Goal: Contribute content: Add original content to the website for others to see

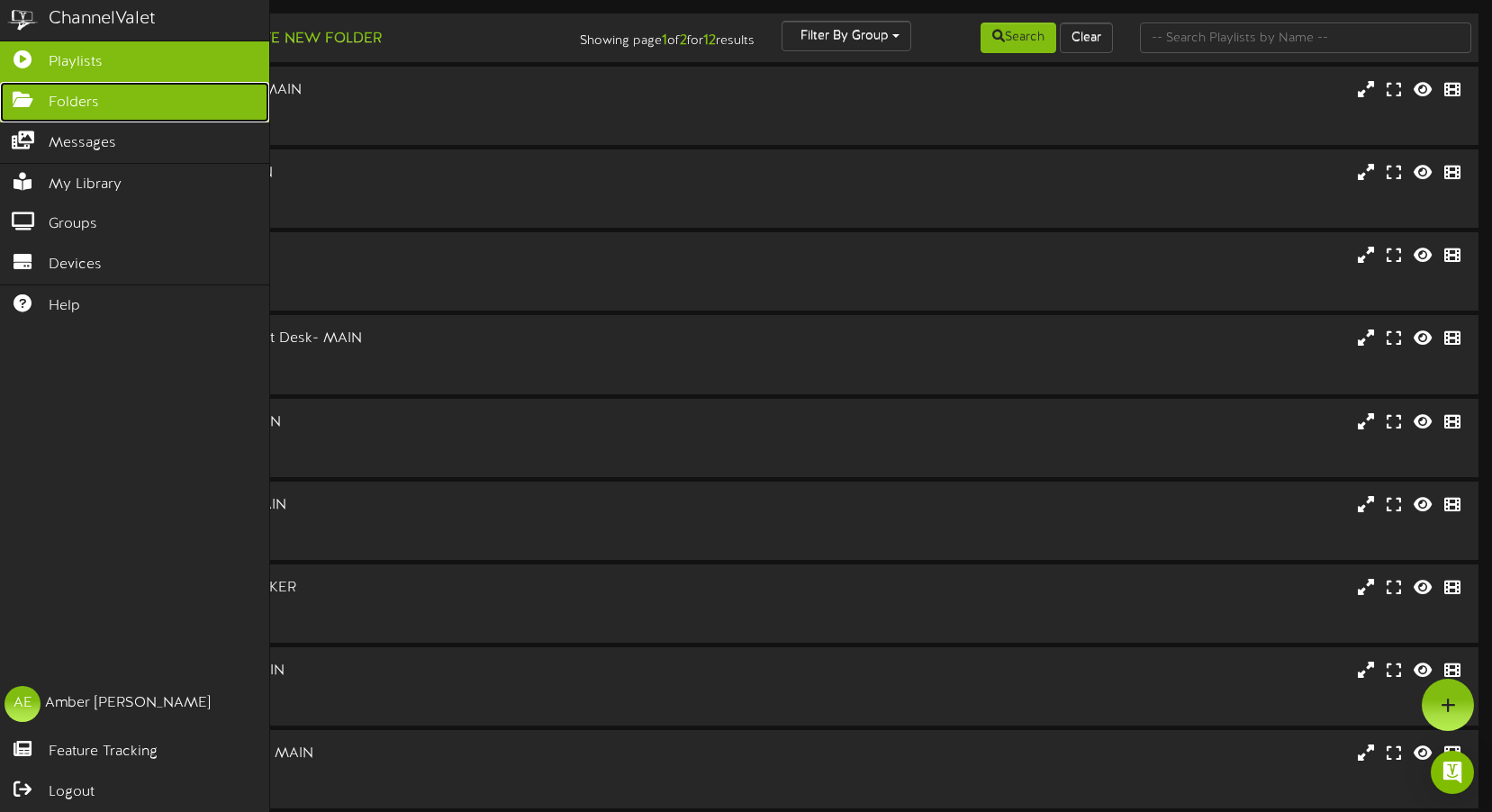
click at [14, 100] on icon at bounding box center [23, 98] width 45 height 14
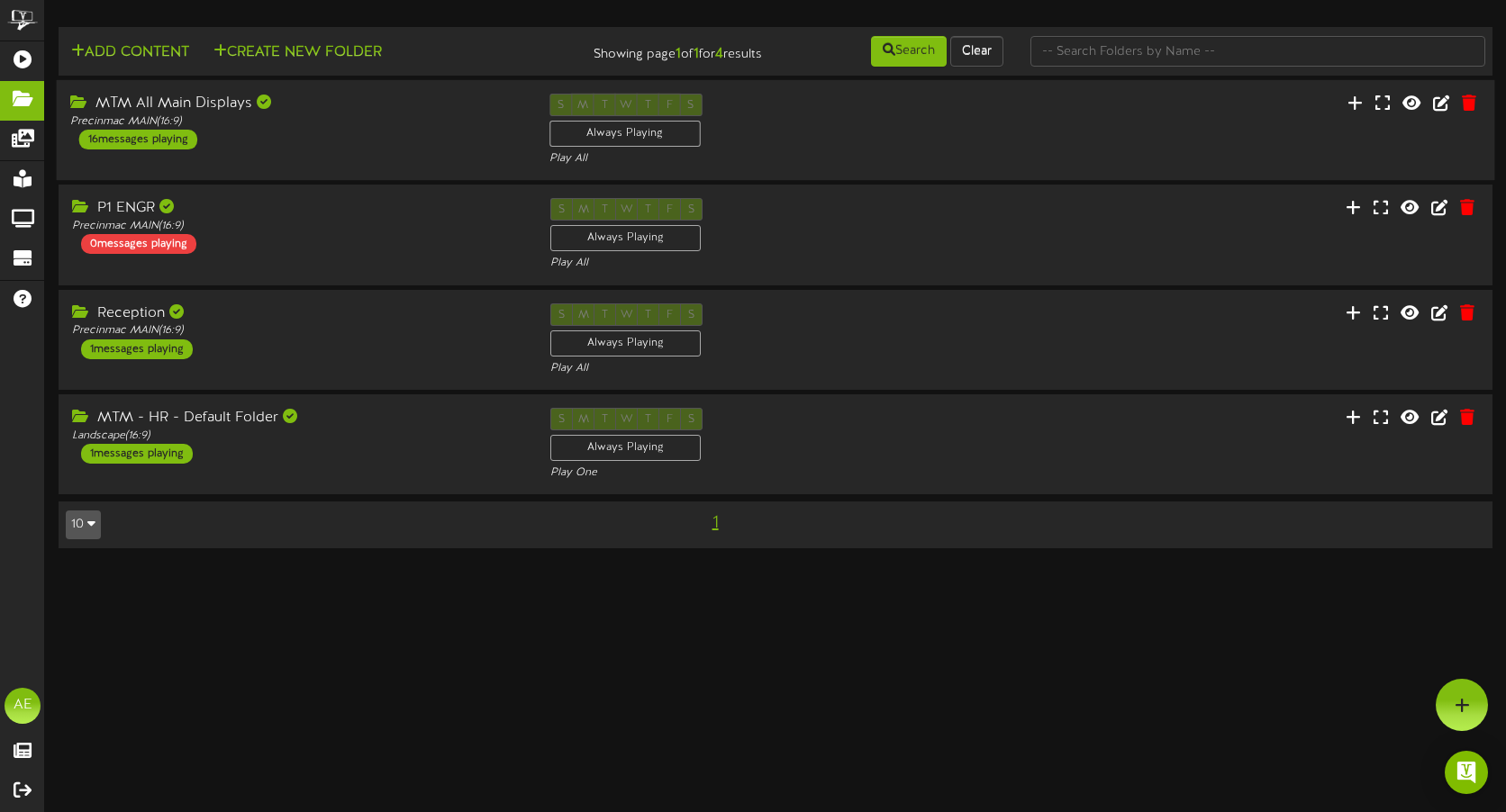
click at [369, 129] on div "MTM All Main Displays Precinmac MAIN ( 16:9 ) 16 messages playing" at bounding box center [297, 121] width 479 height 56
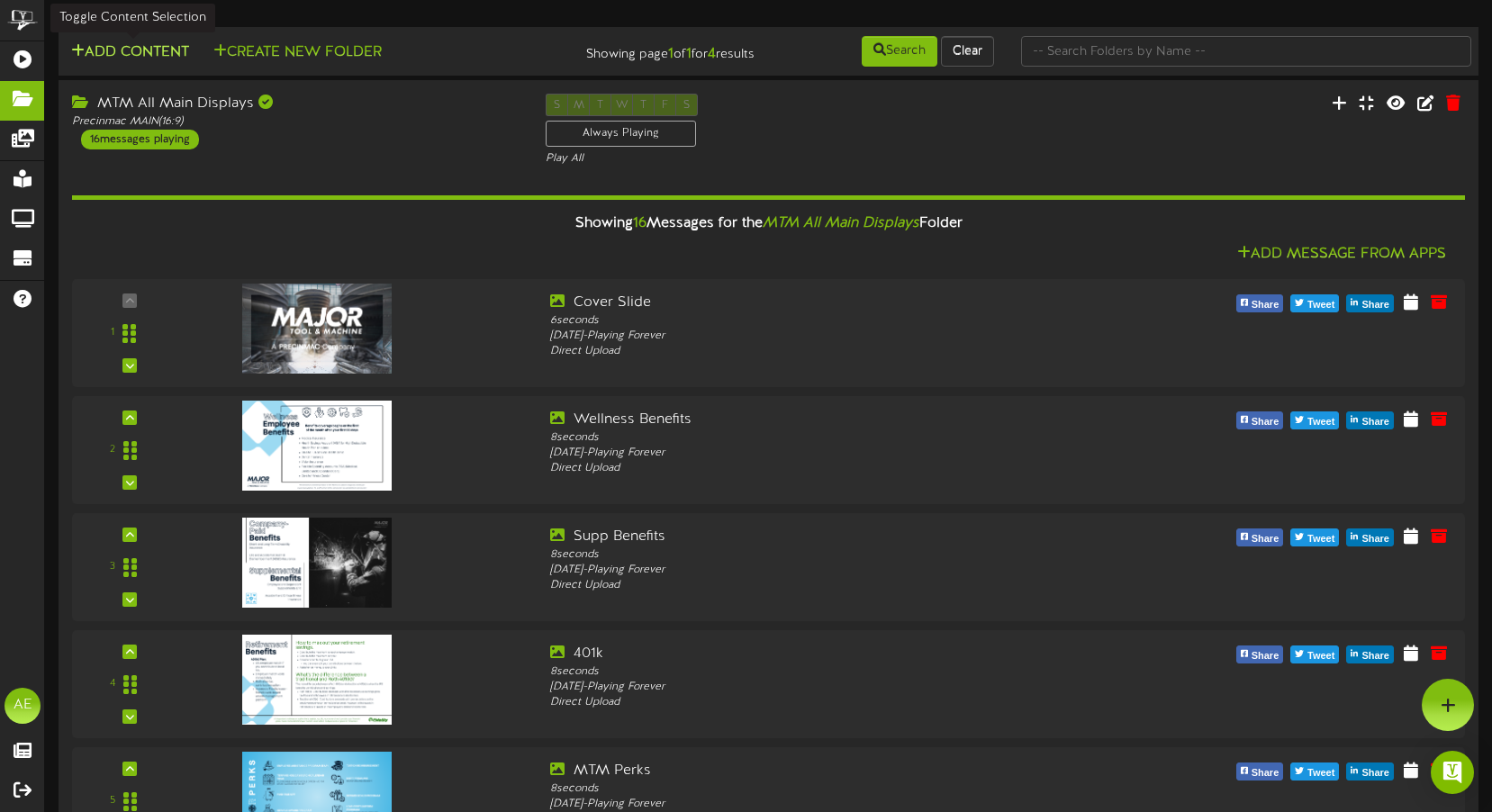
click at [113, 48] on button "Add Content" at bounding box center [130, 52] width 129 height 23
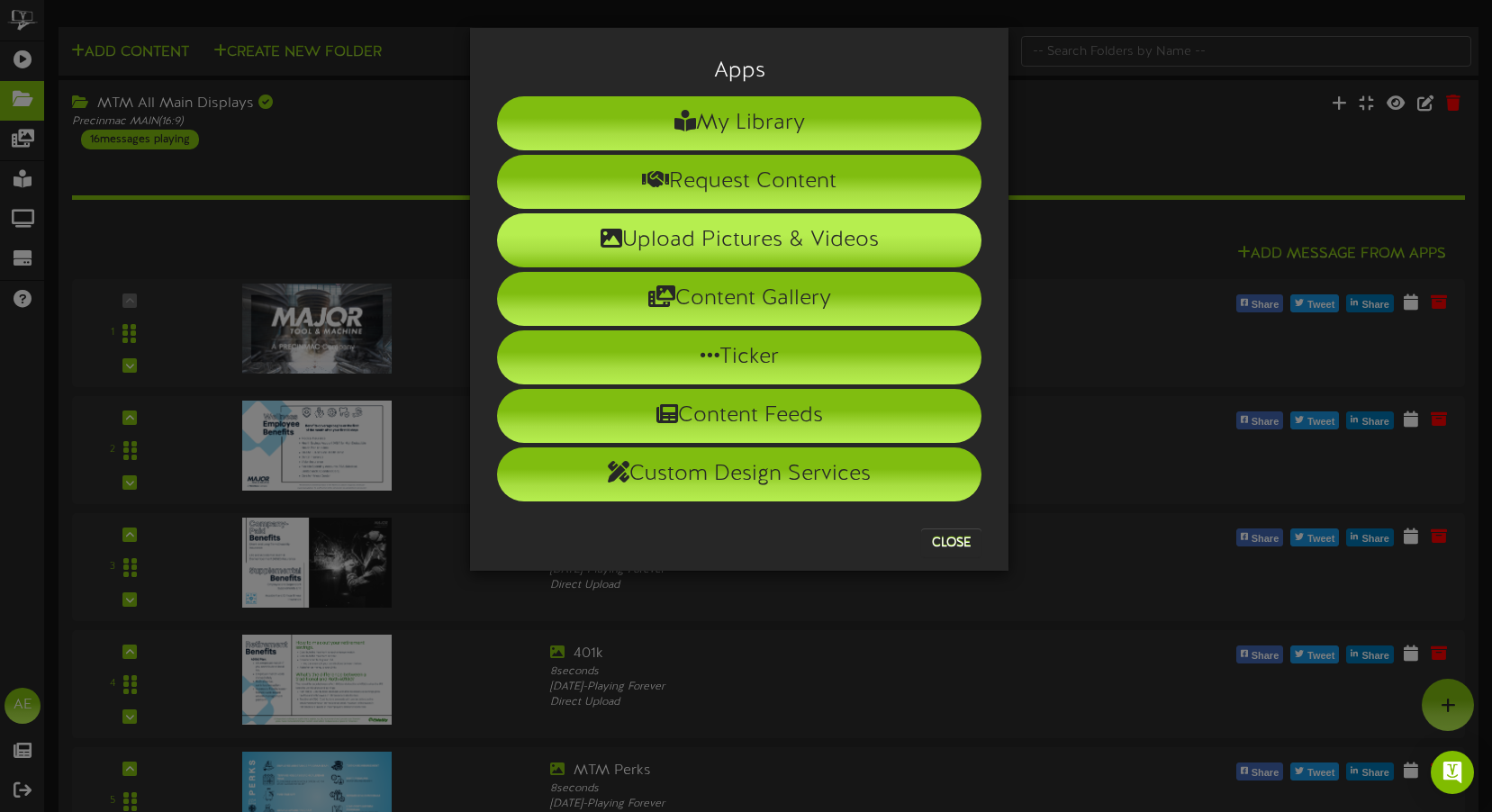
click at [773, 232] on li "Upload Pictures & Videos" at bounding box center [739, 240] width 484 height 54
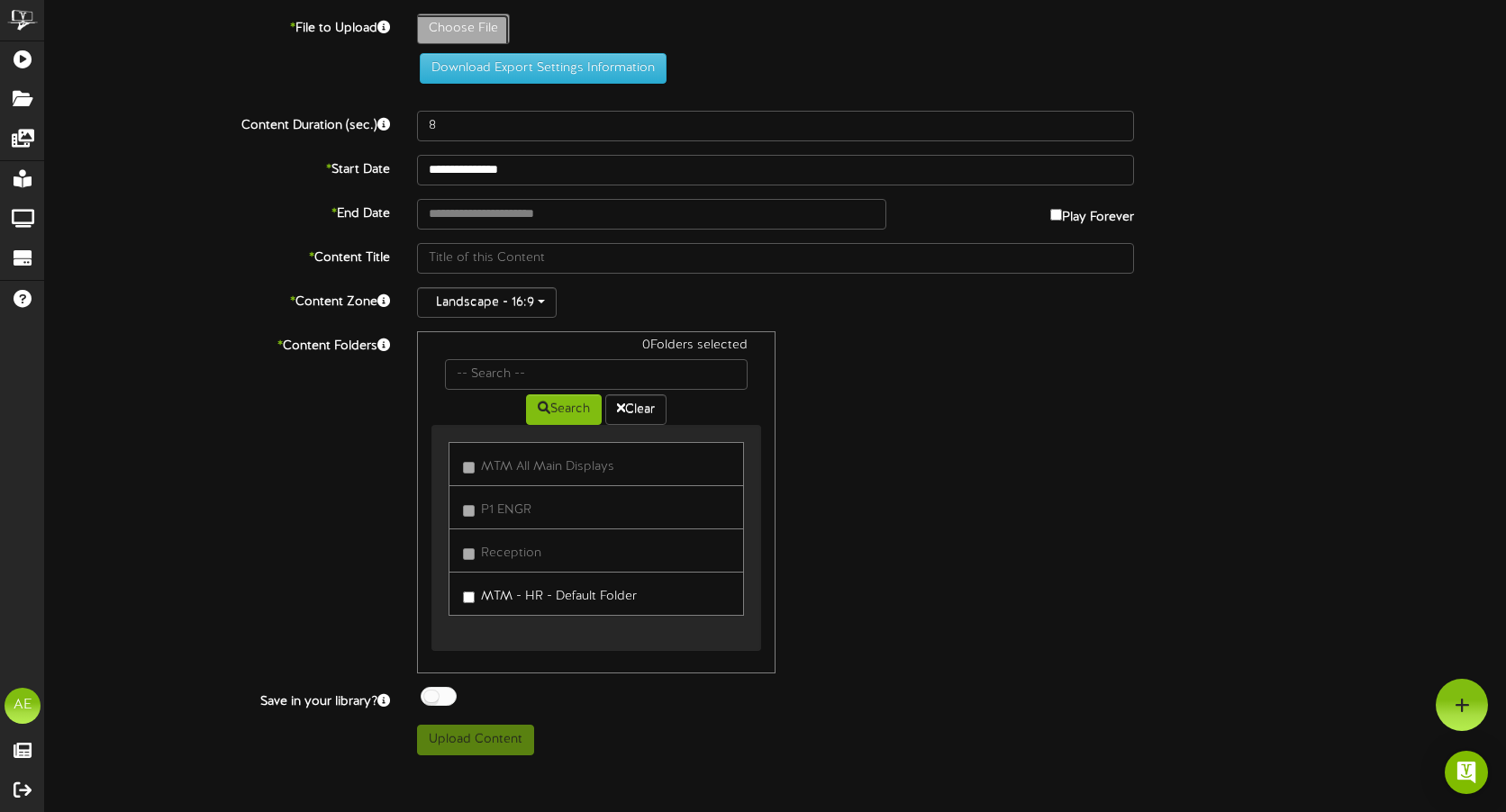
type input "**********"
type input "auction"
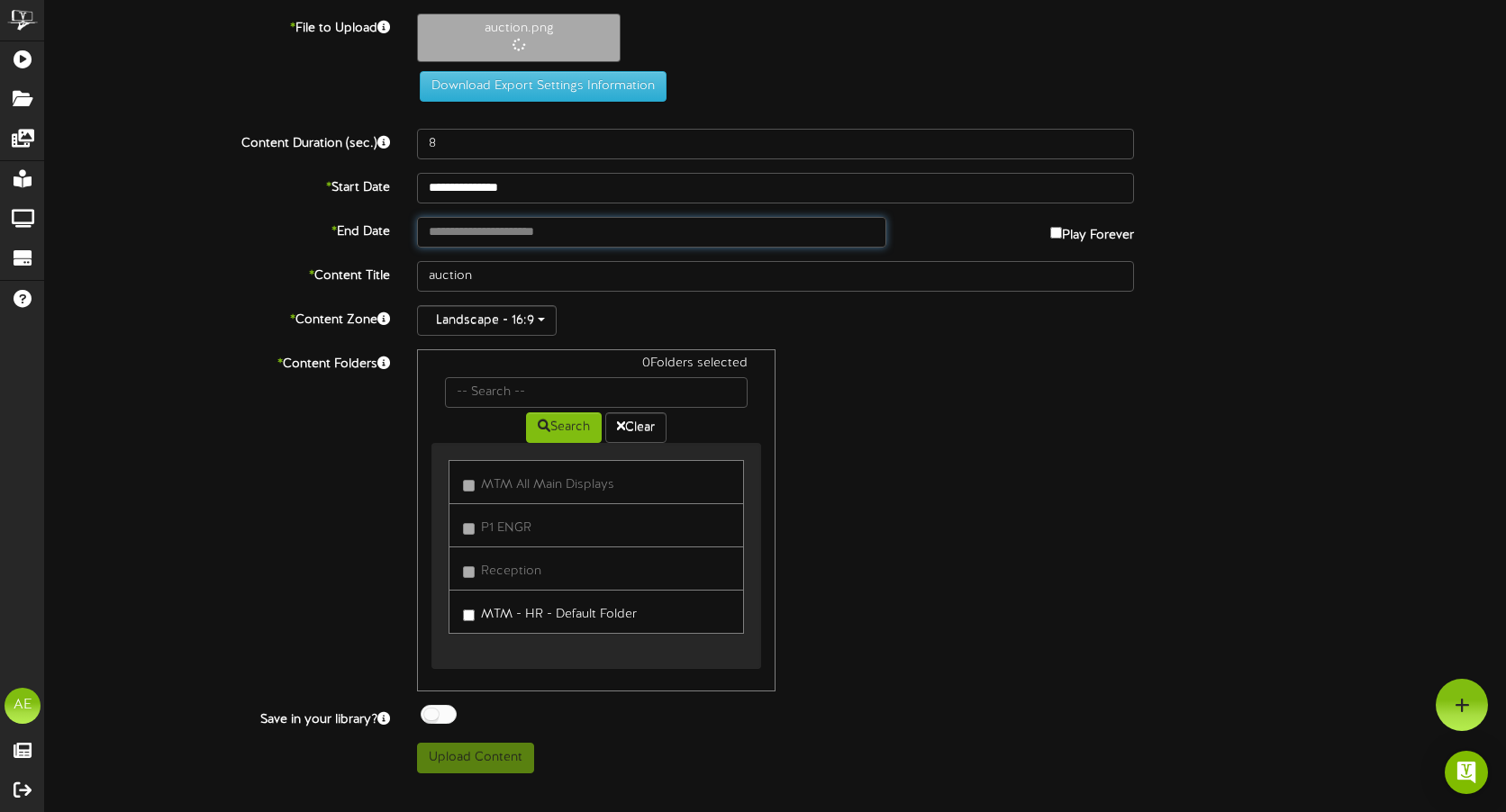
click at [592, 238] on input "text" at bounding box center [651, 232] width 470 height 30
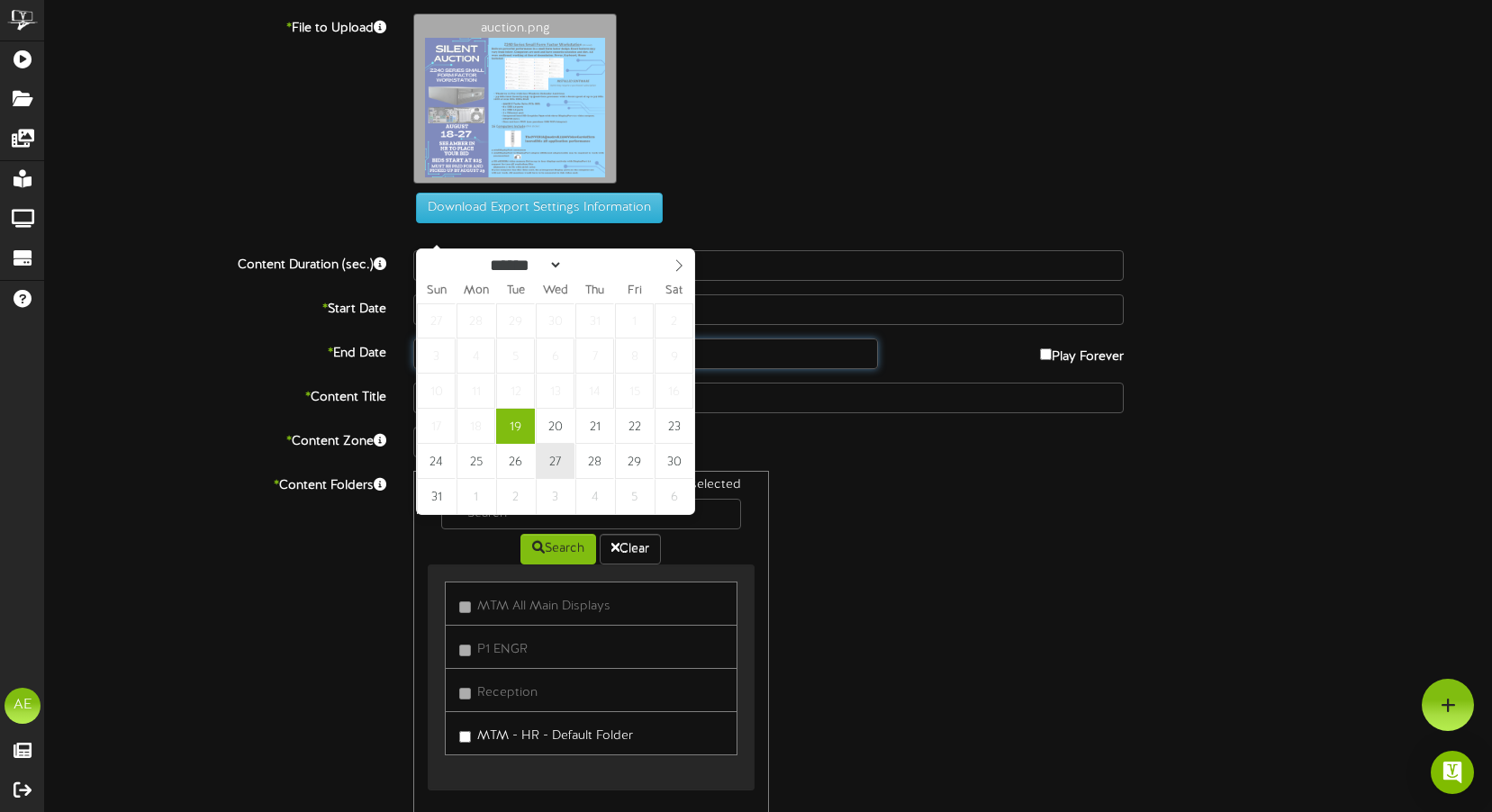
type input "**********"
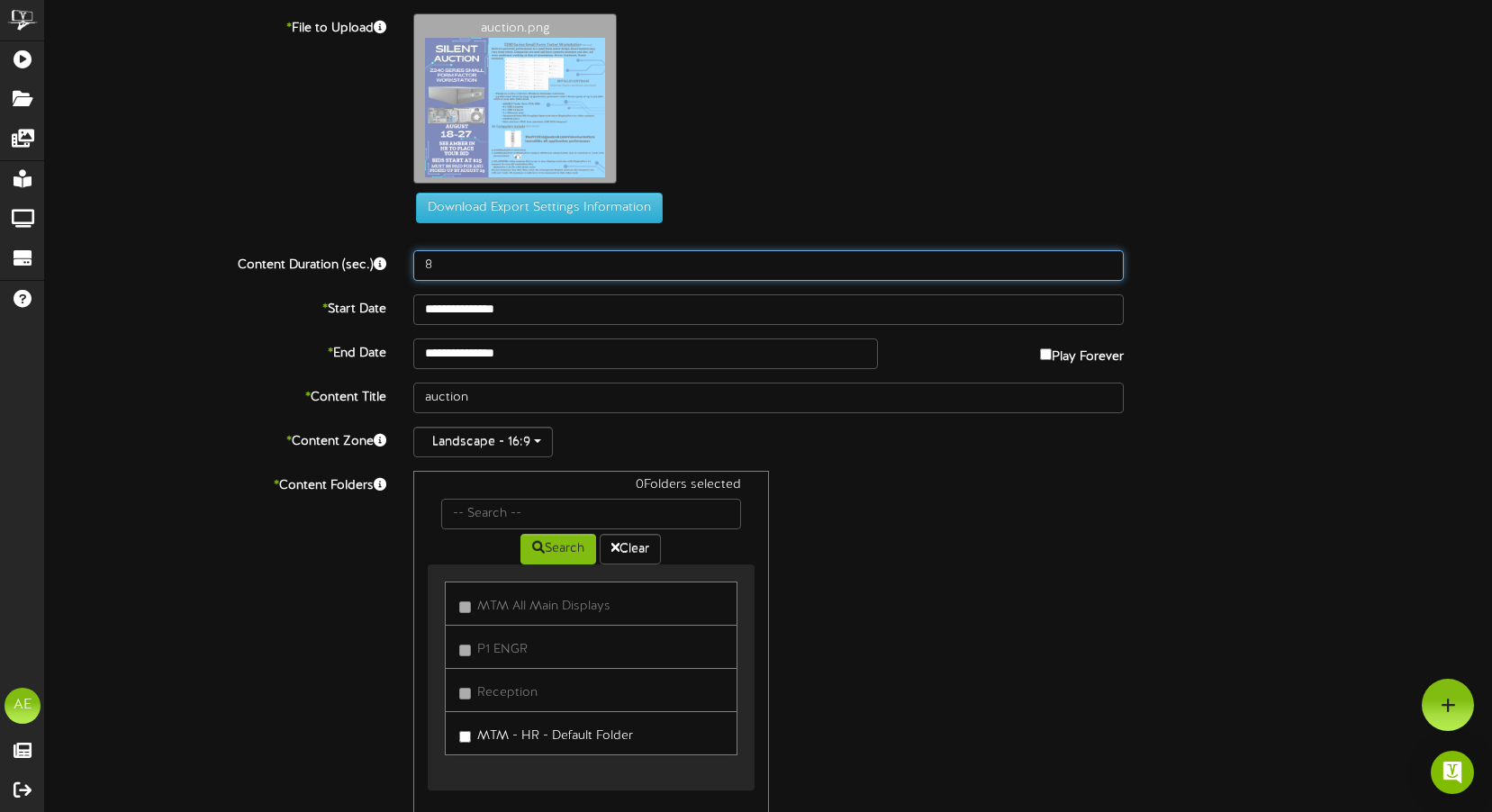
click at [520, 261] on input "8" at bounding box center [768, 265] width 710 height 30
type input "2"
type input "15"
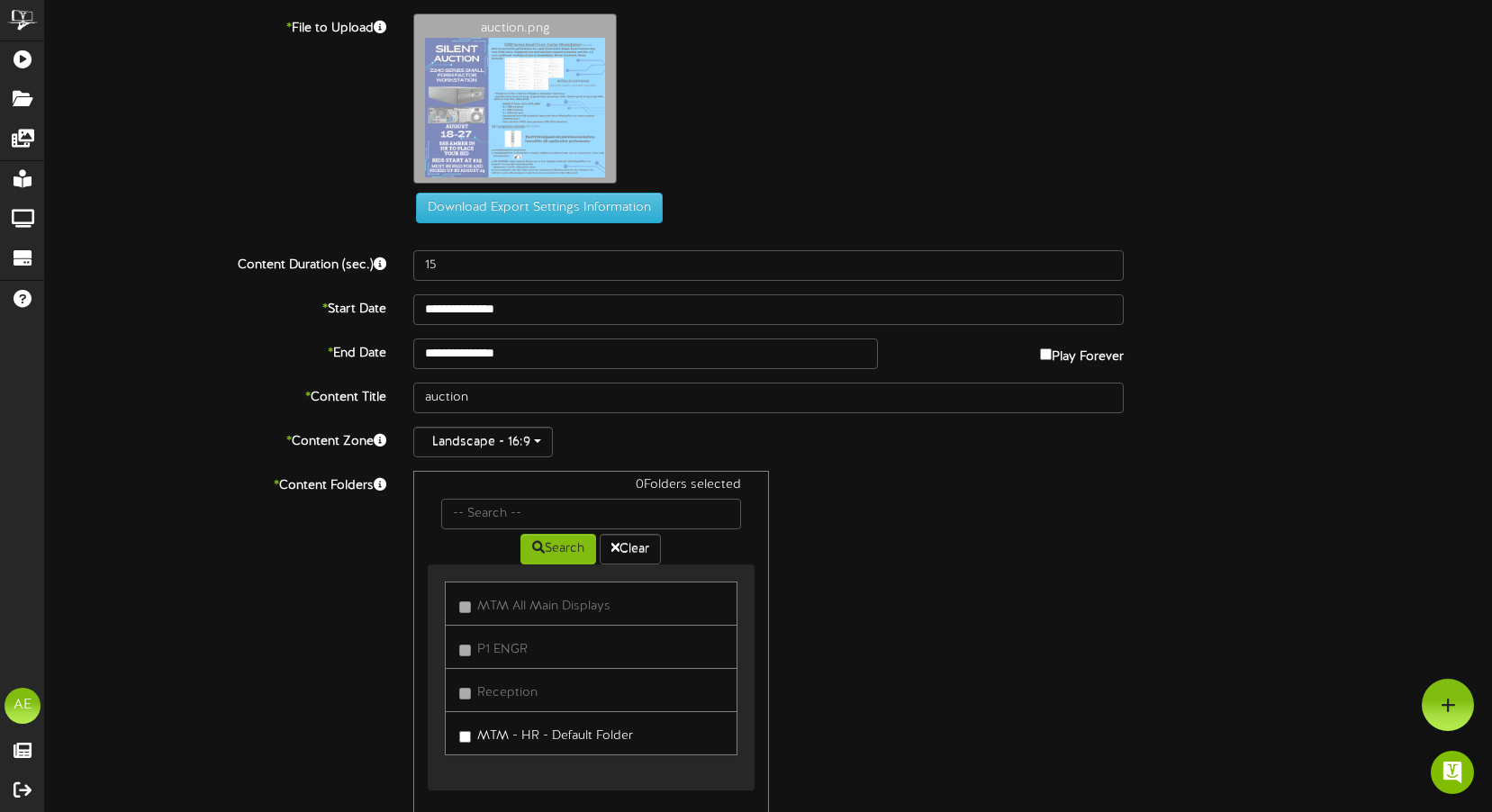
click at [774, 162] on div "auction.png" at bounding box center [953, 103] width 1106 height 179
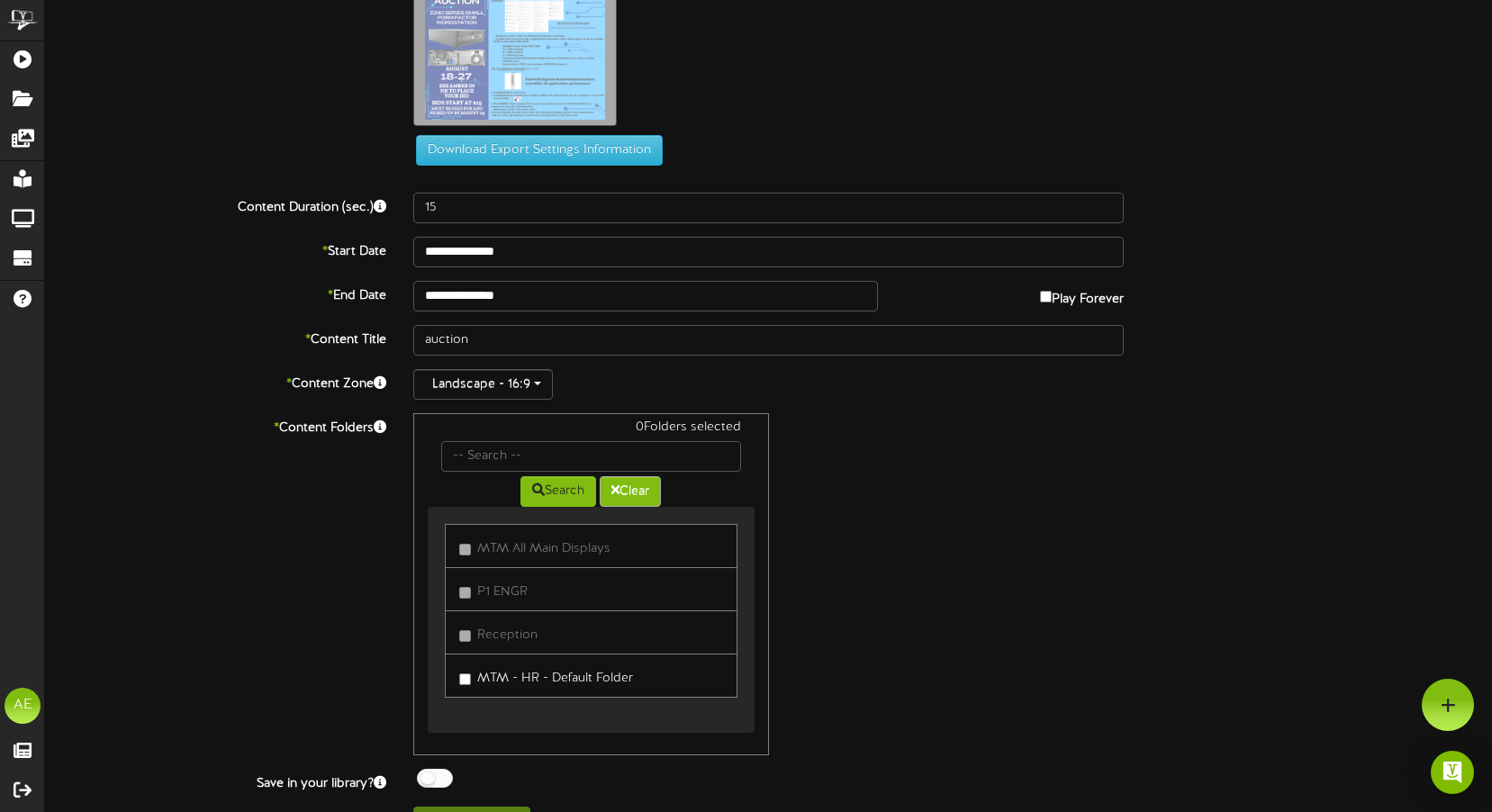
scroll to position [90, 0]
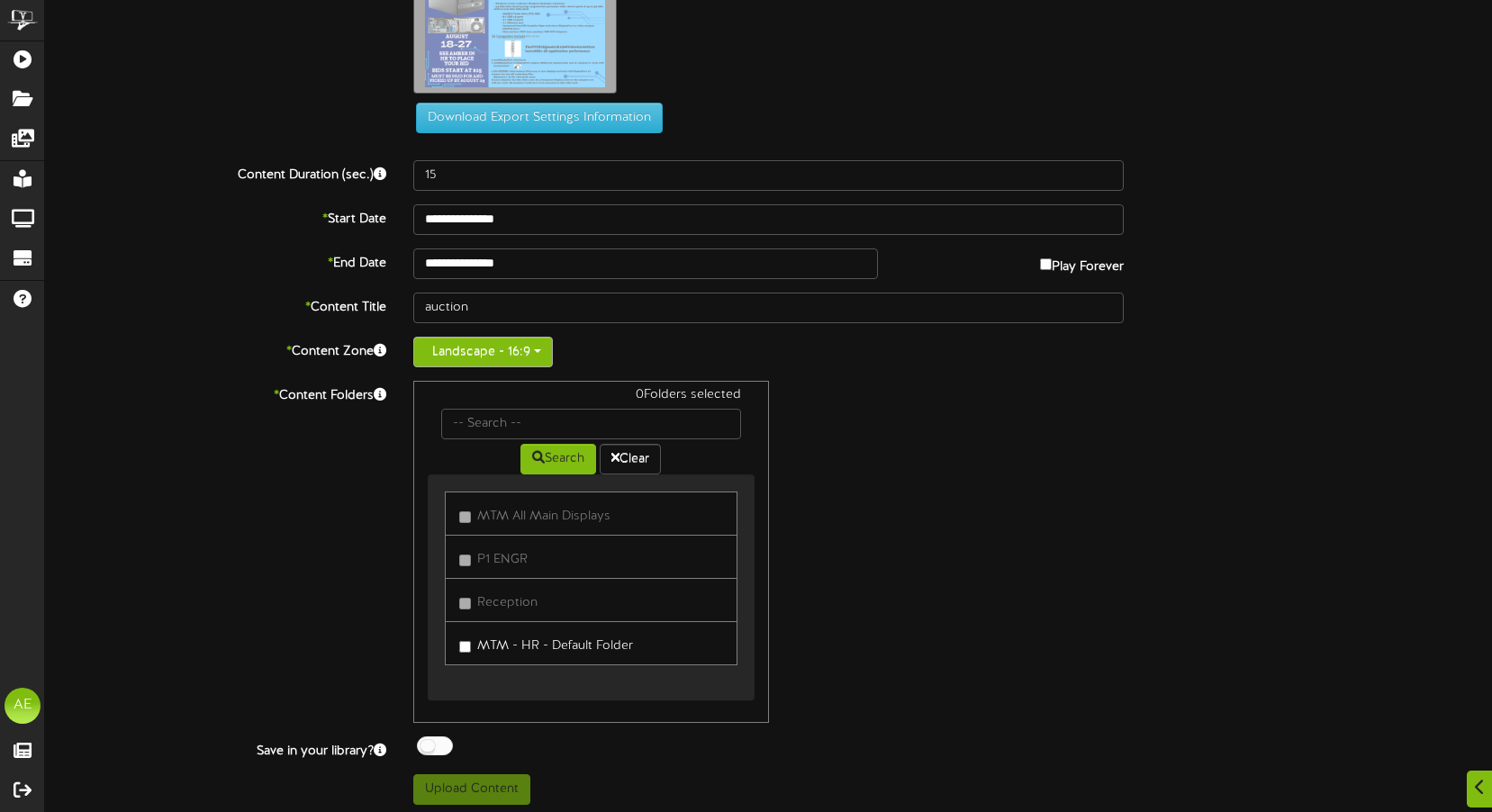
click at [545, 350] on button "Landscape - 16:9" at bounding box center [483, 352] width 139 height 30
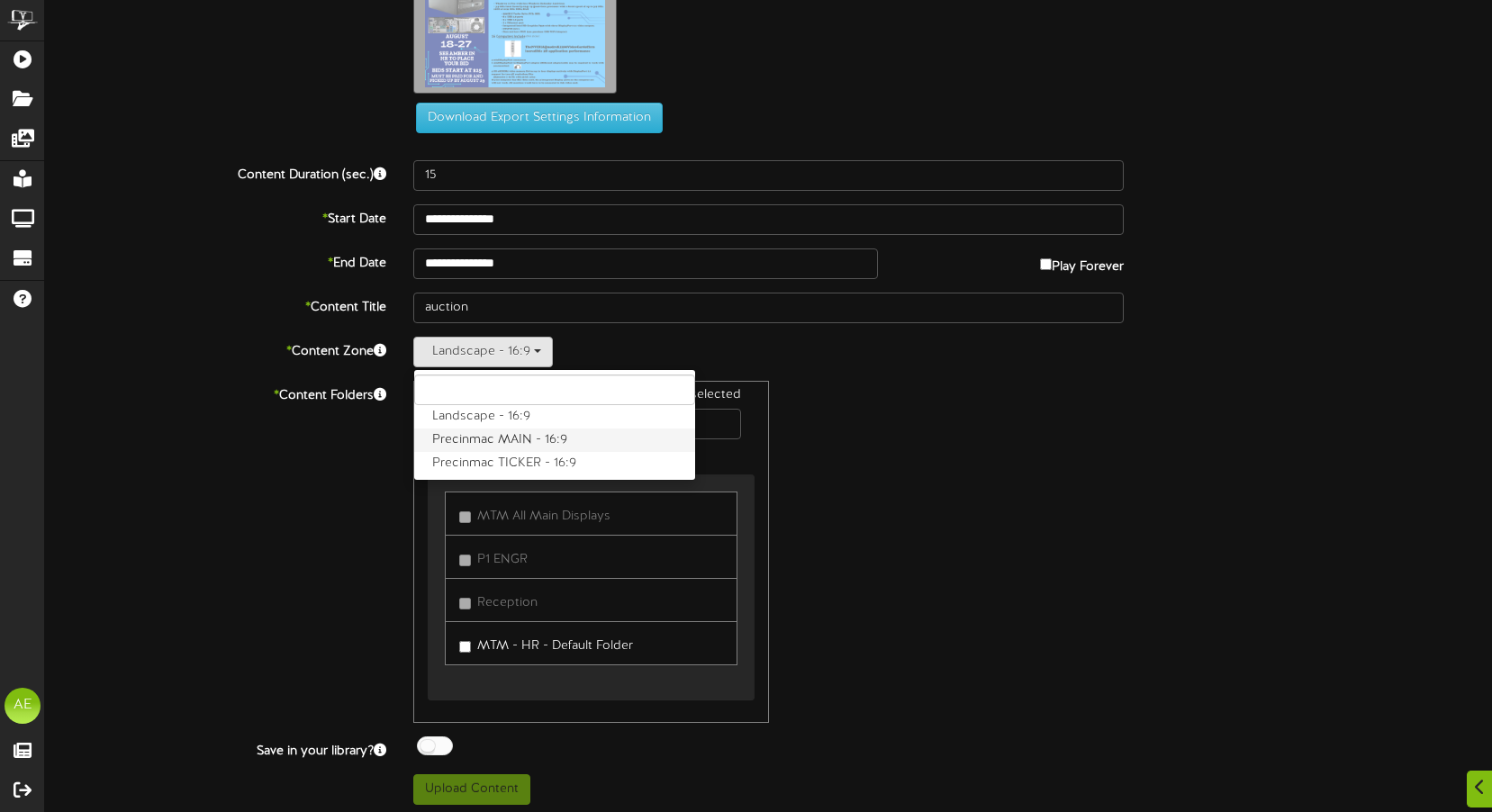
click at [524, 438] on label "Precinmac MAIN - 16:9" at bounding box center [555, 440] width 281 height 24
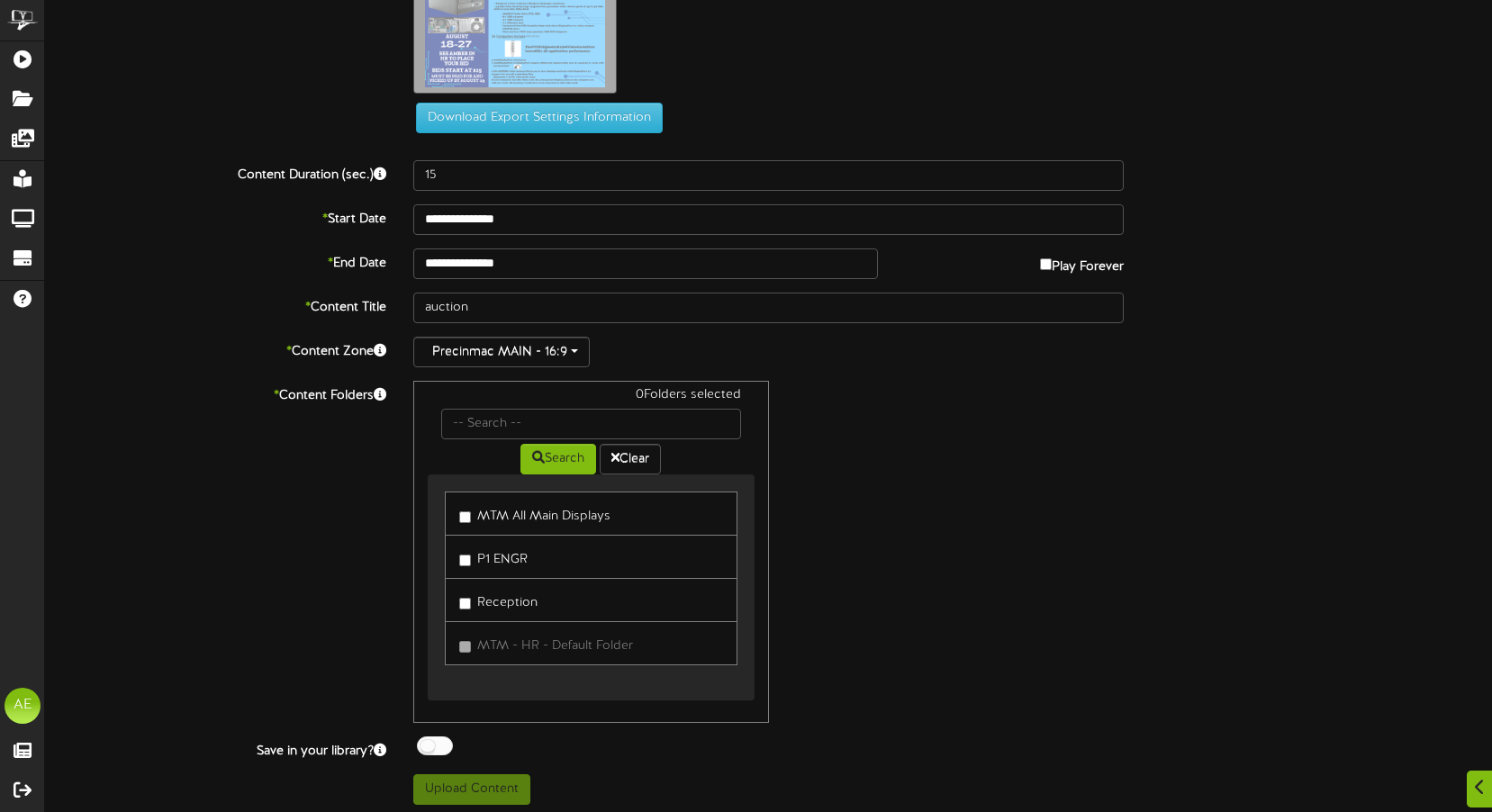
click at [495, 512] on label "MTM All Main Displays" at bounding box center [534, 514] width 151 height 25
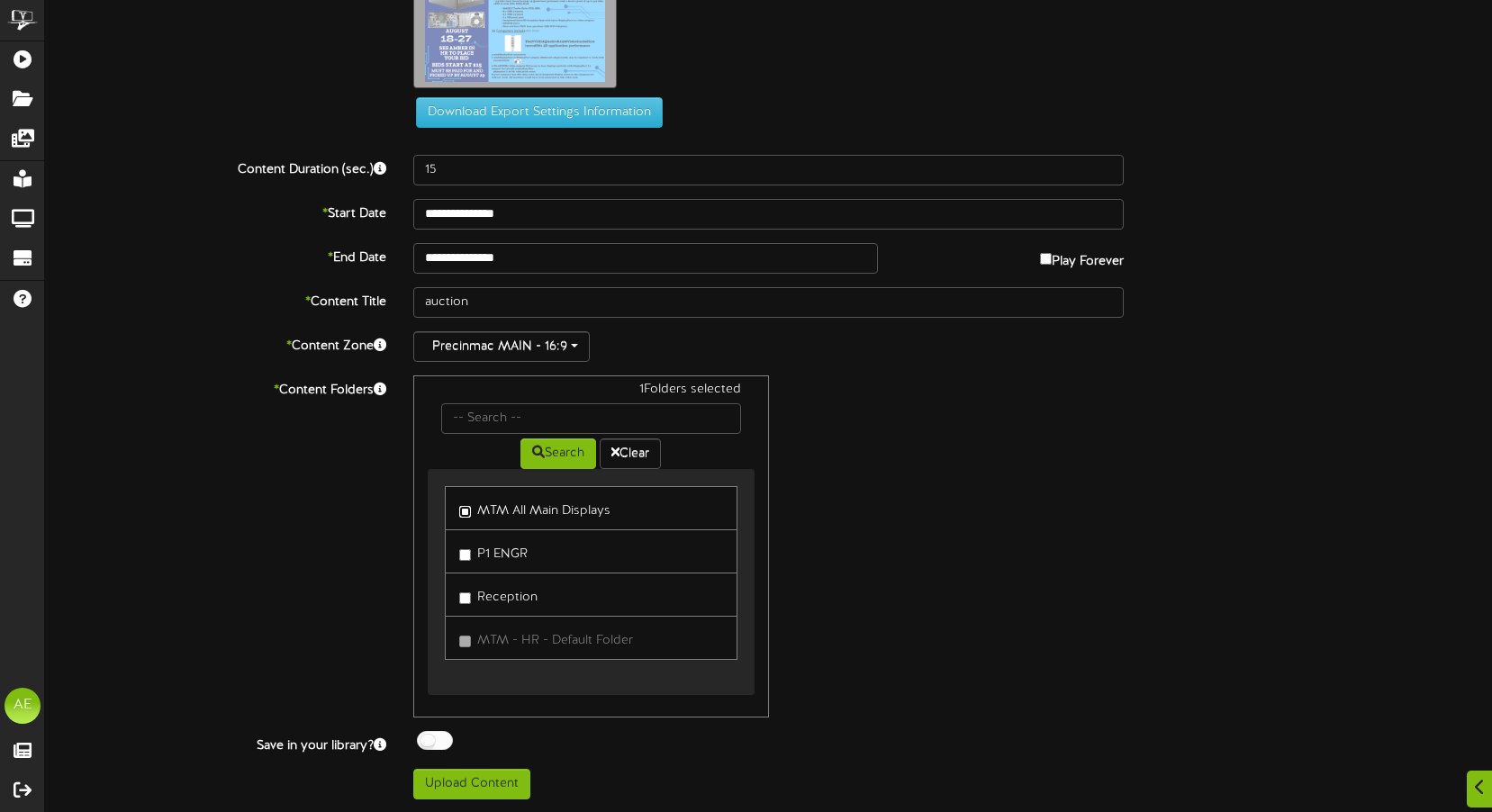
scroll to position [96, 0]
click at [501, 779] on button "Upload Content" at bounding box center [471, 783] width 117 height 30
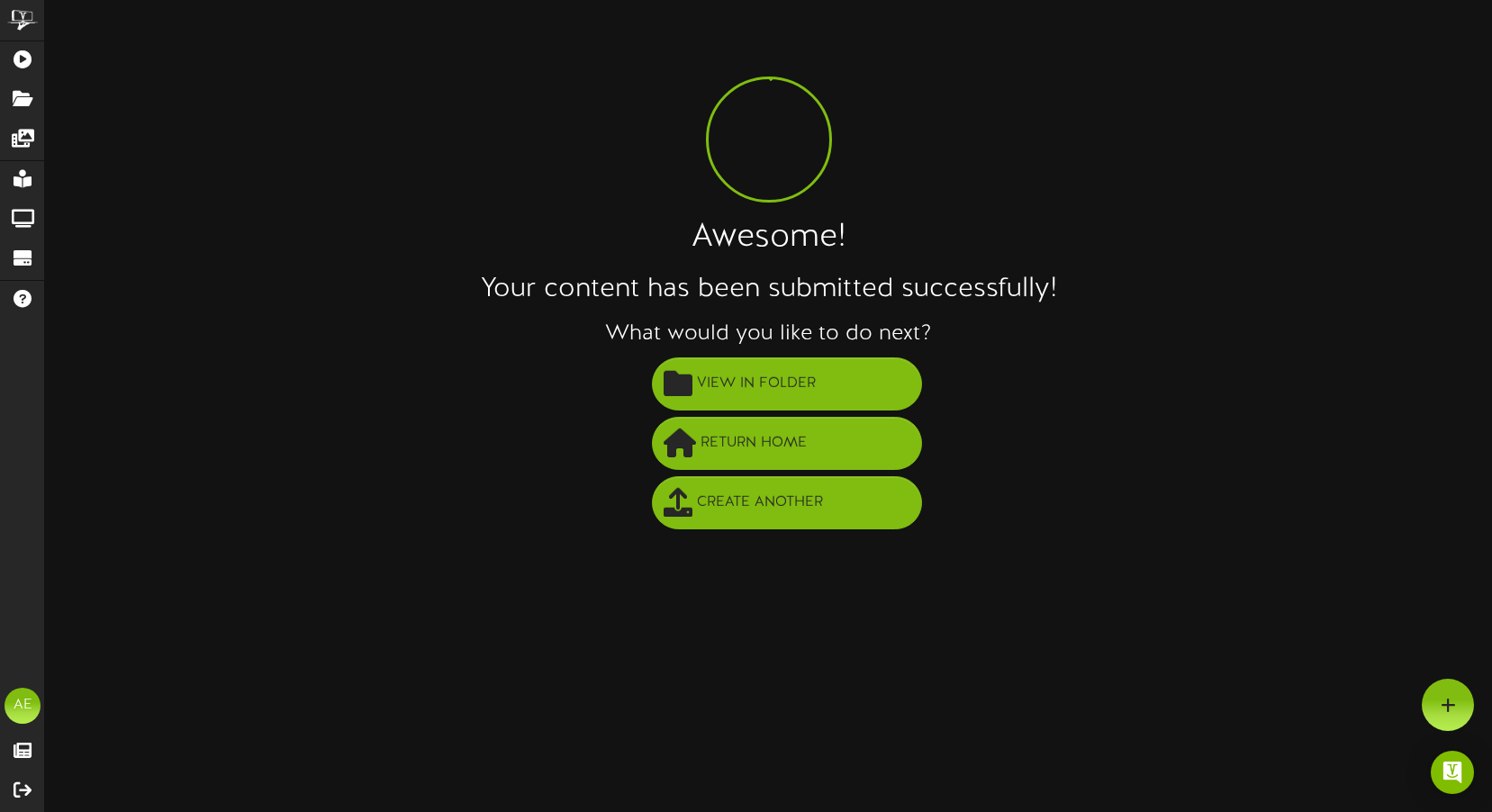
scroll to position [0, 0]
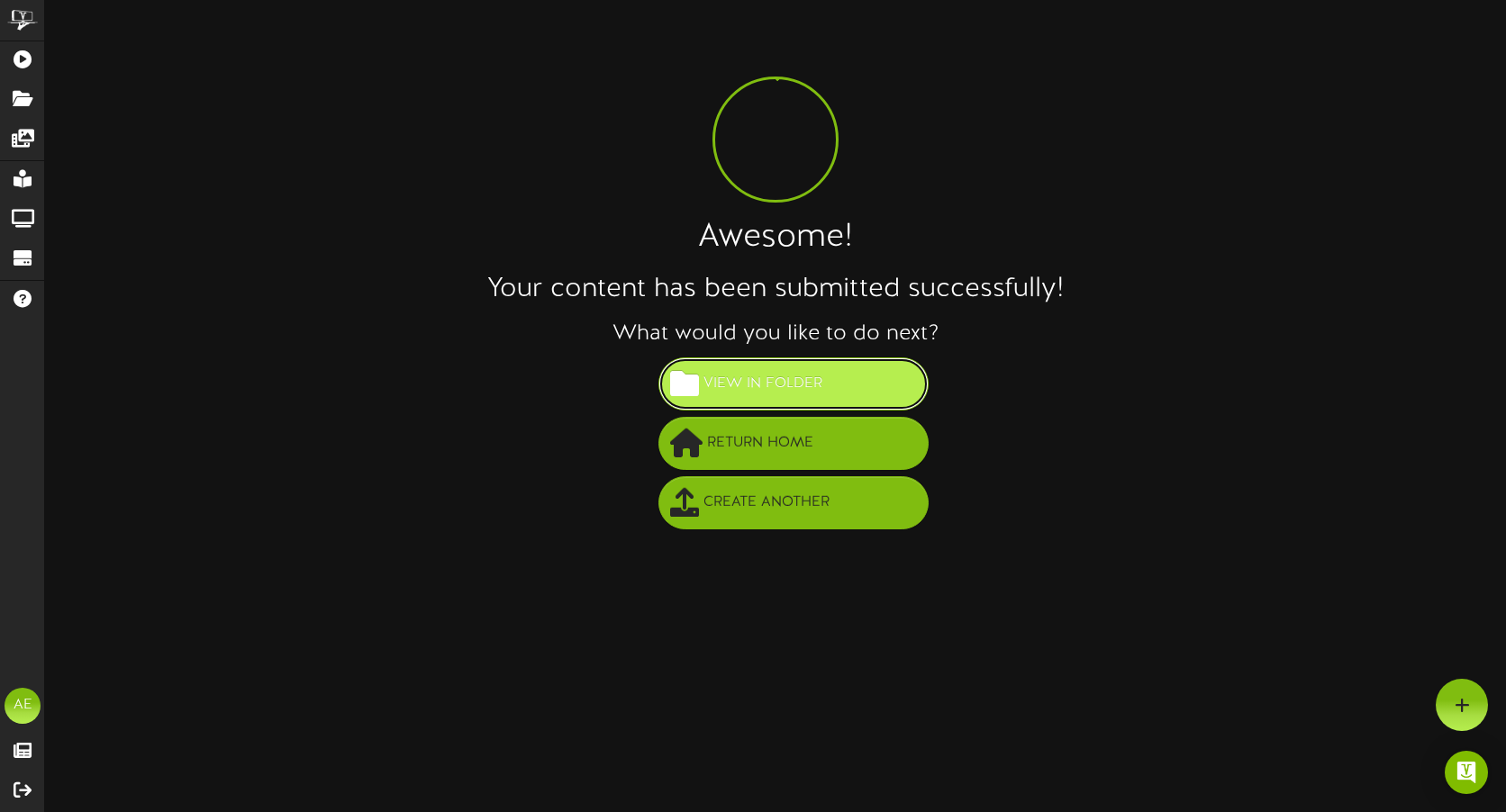
click at [853, 384] on button "View in Folder" at bounding box center [793, 384] width 270 height 53
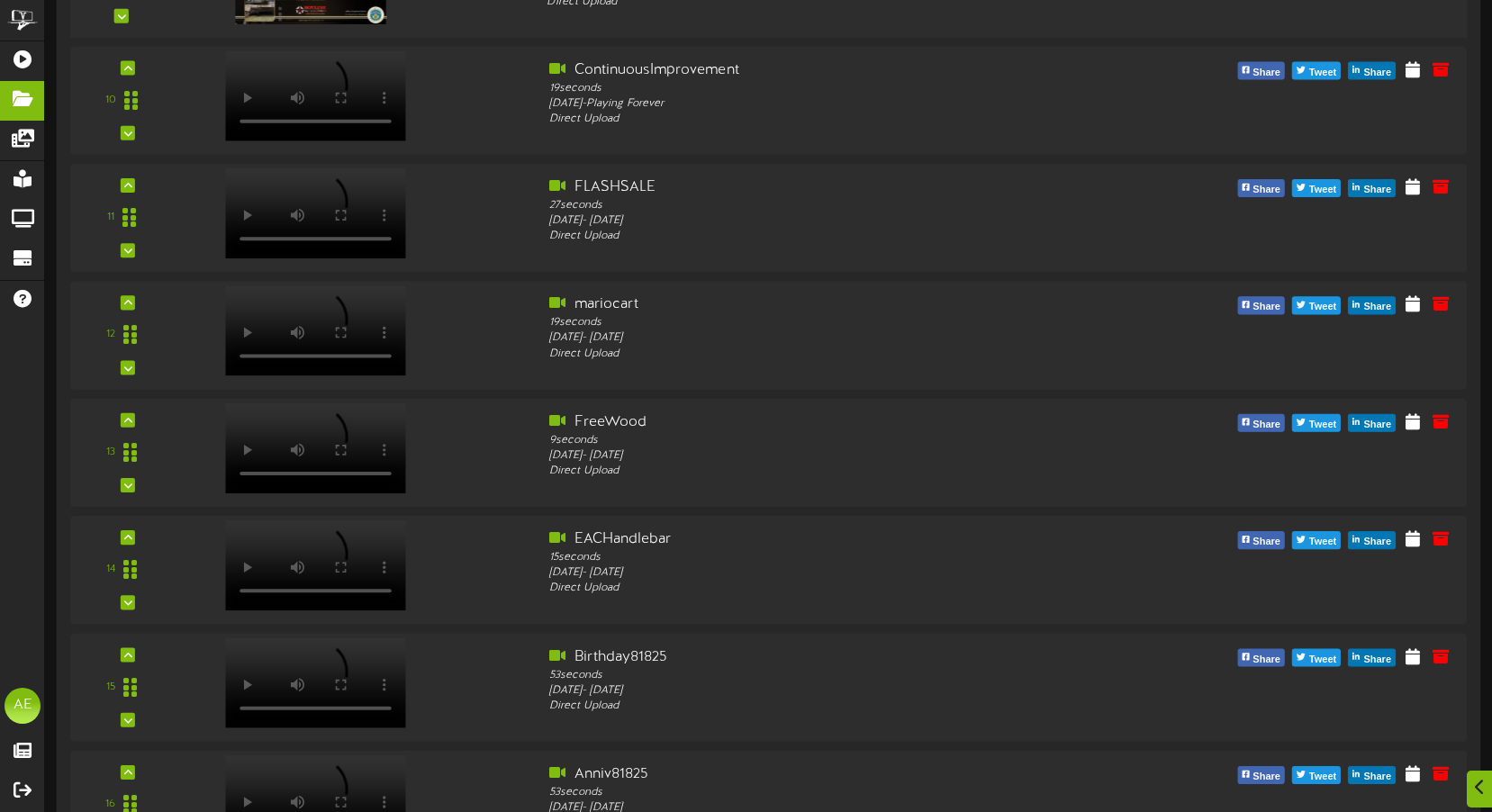
scroll to position [1474, 0]
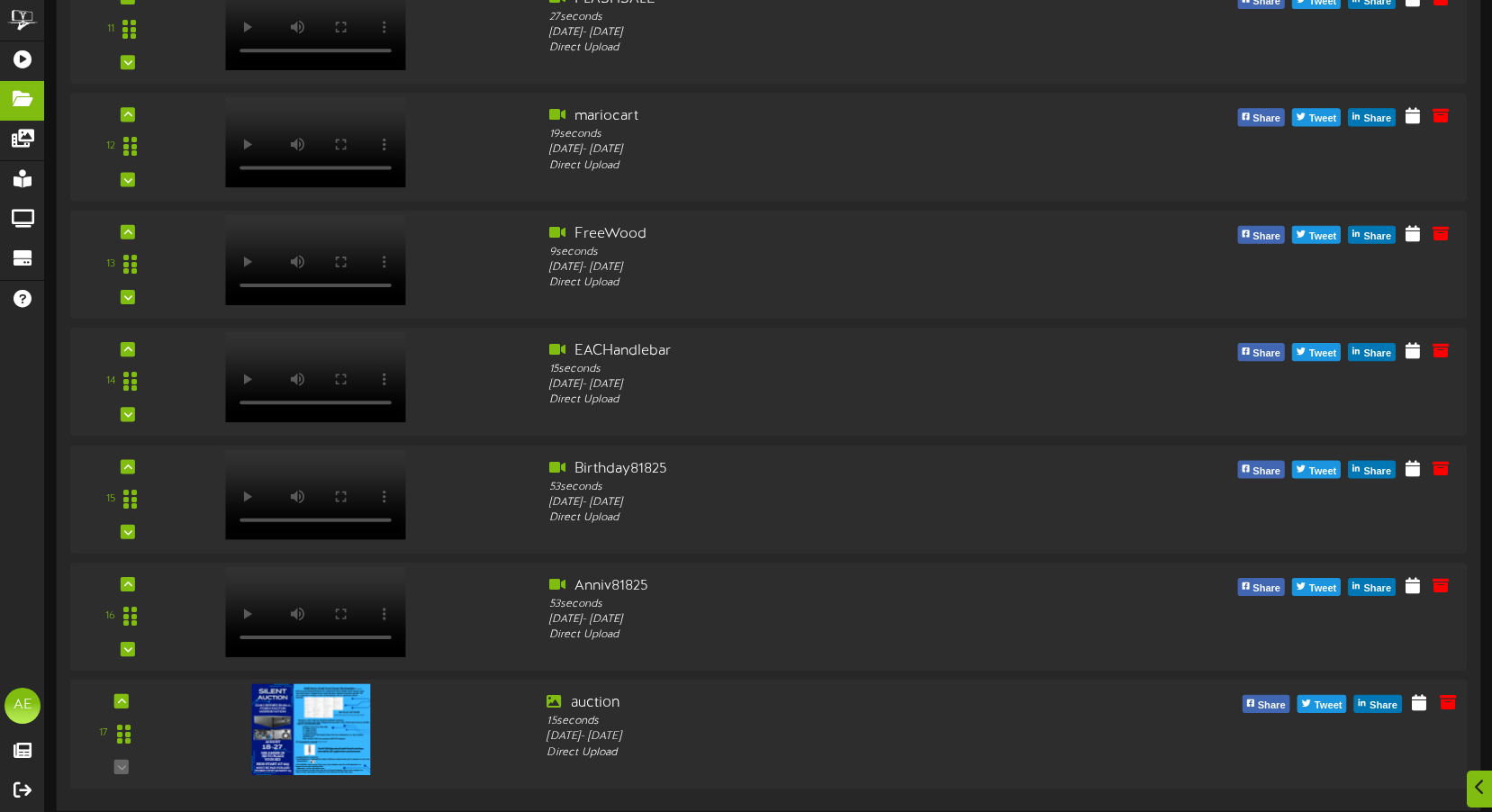
click at [324, 731] on img at bounding box center [311, 730] width 118 height 91
